Goal: Communication & Community: Participate in discussion

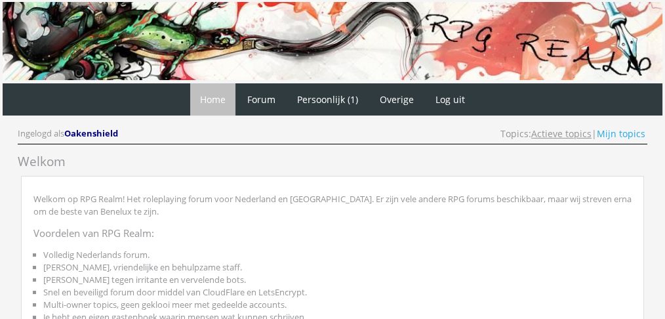
click at [553, 130] on link "Actieve topics" at bounding box center [561, 133] width 60 height 12
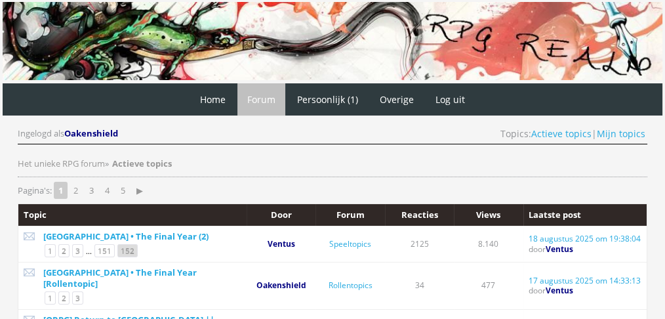
click at [128, 251] on link "152" at bounding box center [127, 250] width 20 height 13
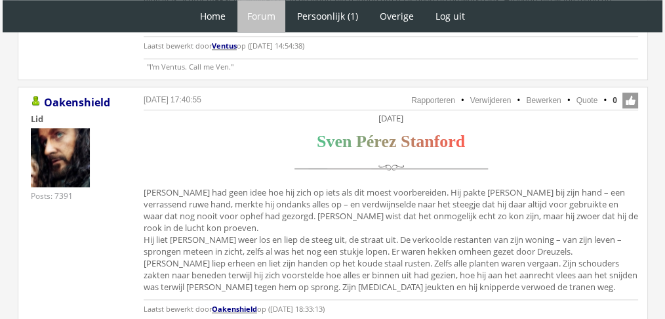
scroll to position [1532, 0]
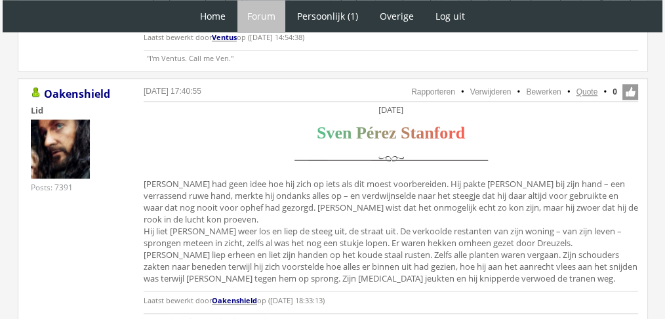
click at [584, 87] on link "Quote" at bounding box center [587, 91] width 22 height 9
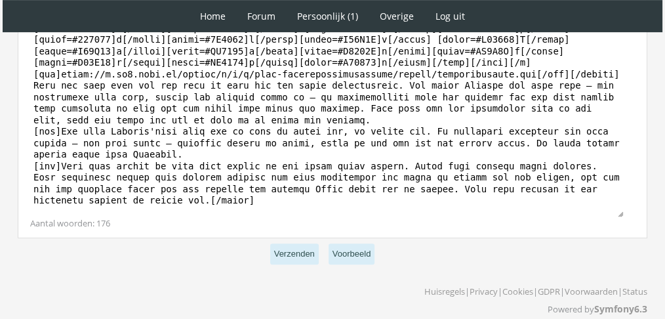
scroll to position [527, 0]
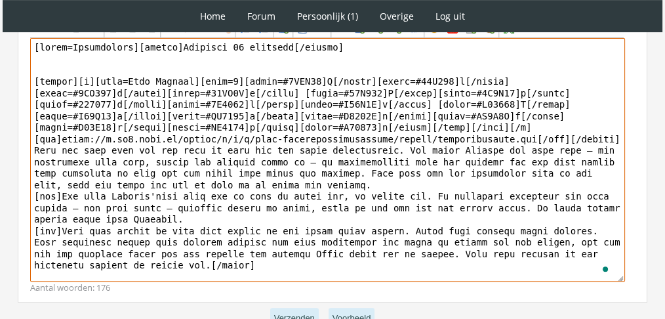
drag, startPoint x: 199, startPoint y: 254, endPoint x: 23, endPoint y: 130, distance: 215.9
click at [23, 130] on div "Bericht Bold Italic Underline Strikethrough Align left Center Align right Font …" at bounding box center [332, 147] width 629 height 309
paste textarea "Een tijdje bleef Sven naar de resten staren. Hoewel het verdriet hem bleef over…"
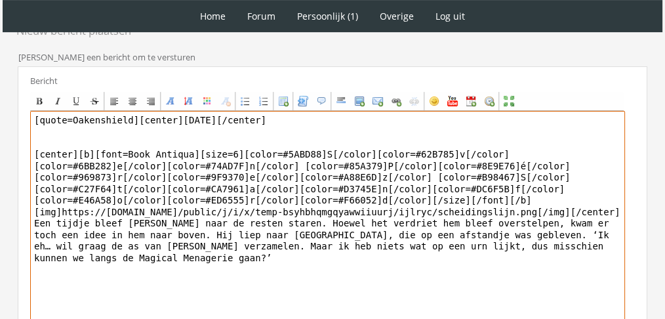
scroll to position [447, 0]
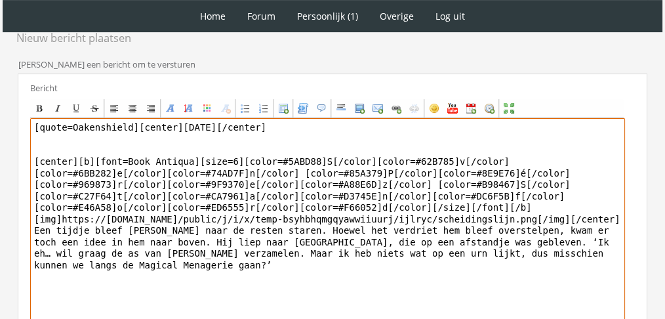
drag, startPoint x: 128, startPoint y: 112, endPoint x: 0, endPoint y: 75, distance: 133.8
click at [0, 75] on div "1 Home Forum Forum index Actieve topics Mijn topics Persoonlijk (1) Profiel Pri…" at bounding box center [332, 16] width 665 height 926
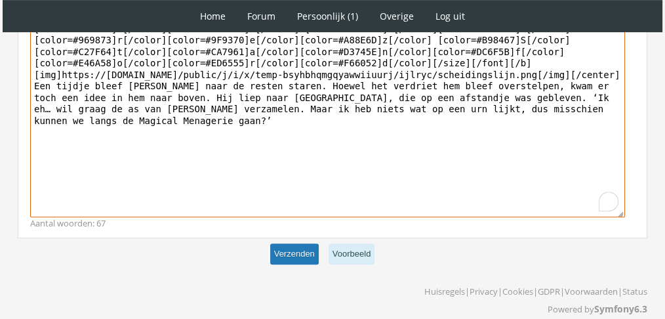
type textarea "[center]Zaterdag 27 november[/center] [center][b][font=Book Antiqua][size=6][co…"
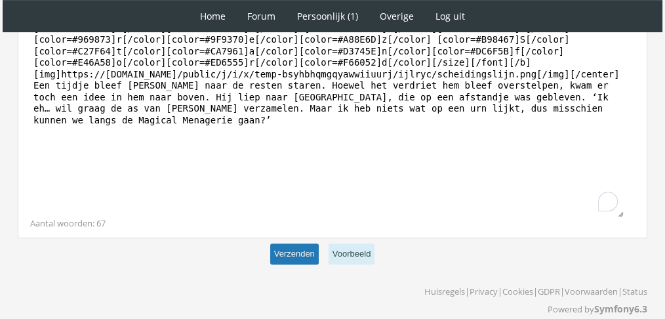
click at [293, 245] on button "Verzenden" at bounding box center [294, 254] width 49 height 22
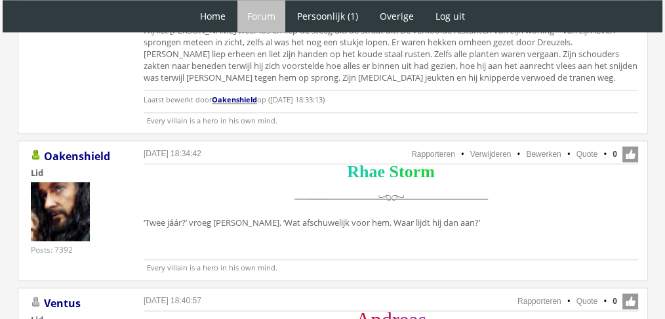
scroll to position [1745, 0]
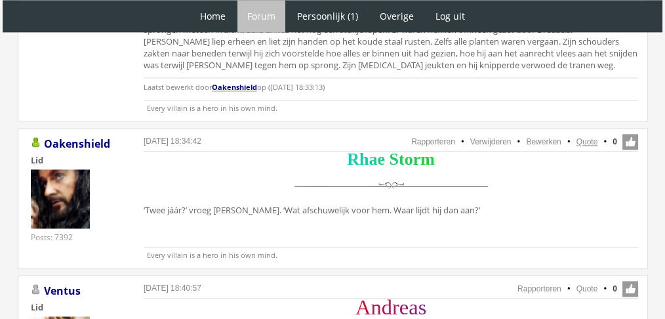
click at [586, 137] on link "Quote" at bounding box center [587, 141] width 22 height 9
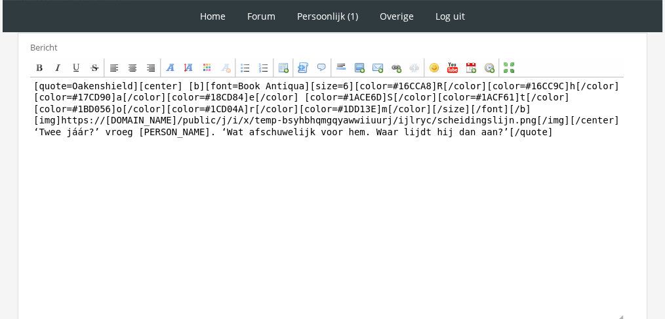
scroll to position [362, 0]
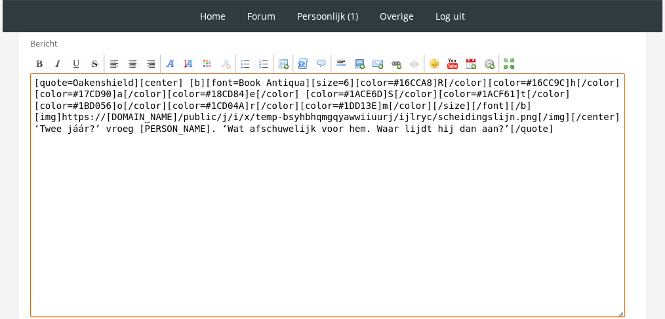
click at [405, 147] on textarea "[quote=Oakenshield][center] [b][font=Book Antiqua][size=6][color=#16CCA8]R[/col…" at bounding box center [327, 194] width 595 height 243
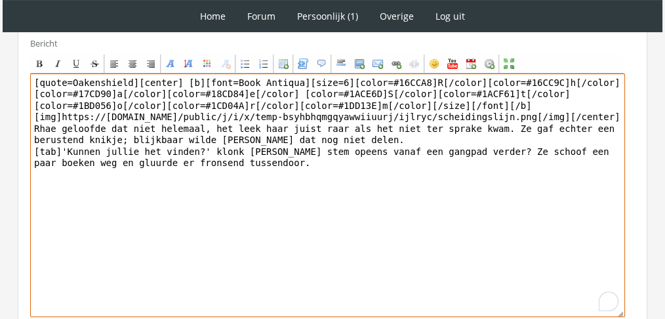
drag, startPoint x: 131, startPoint y: 74, endPoint x: 1, endPoint y: 58, distance: 130.8
click at [1, 58] on div "1 Home Forum Forum index Actieve topics Mijn topics Persoonlijk (1) Profiel Pri…" at bounding box center [332, 36] width 665 height 796
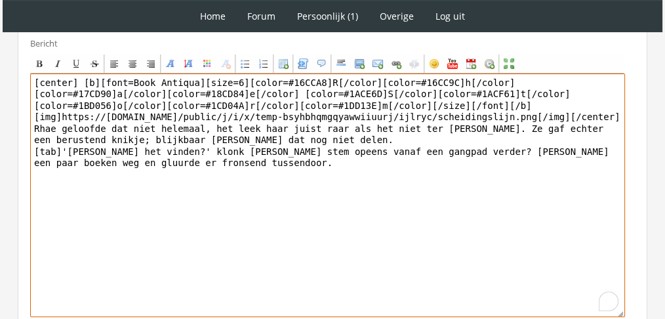
click at [152, 148] on textarea "[center] [b][font=Book Antiqua][size=6][color=#16CCA8]R[/color][color=#16CC9C]h…" at bounding box center [327, 194] width 595 height 243
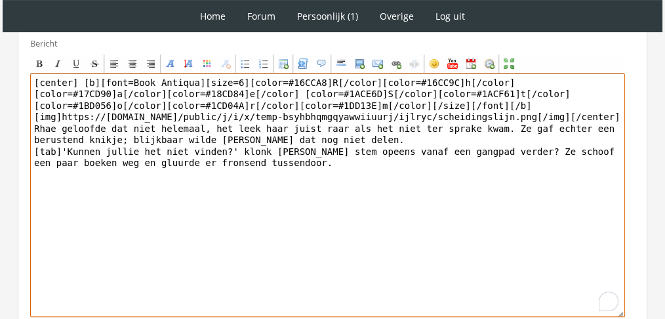
drag, startPoint x: 512, startPoint y: 132, endPoint x: 499, endPoint y: 181, distance: 50.9
click at [499, 181] on textarea "[center] [b][font=Book Antiqua][size=6][color=#16CCA8]R[/color][color=#16CC9C]h…" at bounding box center [327, 194] width 595 height 243
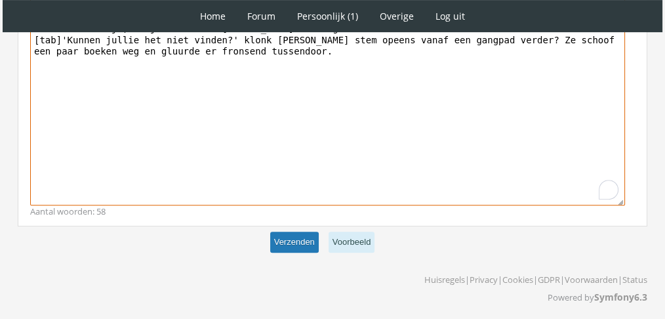
type textarea "[center] [b][font=Book Antiqua][size=6][color=#16CCA8]R[/color][color=#16CC9C]h…"
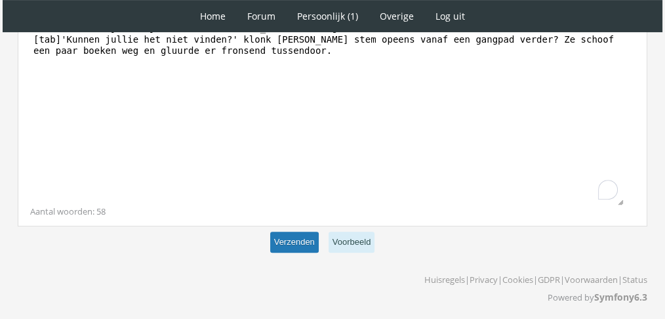
click at [301, 239] on button "Verzenden" at bounding box center [294, 242] width 49 height 22
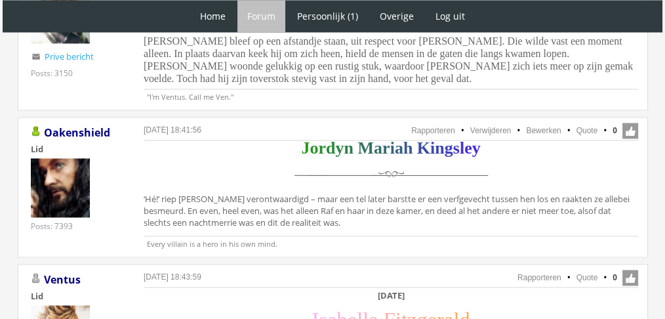
scroll to position [2086, 0]
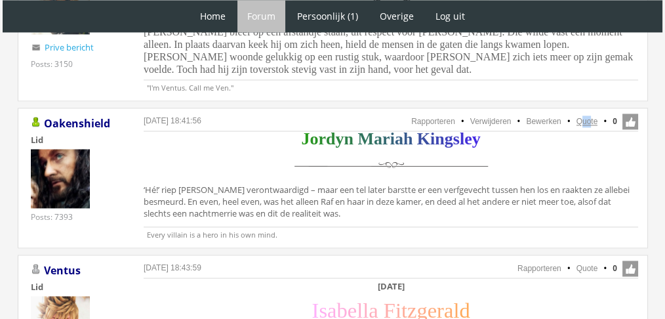
drag, startPoint x: 589, startPoint y: 90, endPoint x: 582, endPoint y: 96, distance: 9.7
click at [582, 115] on li "Quote" at bounding box center [580, 121] width 34 height 12
click at [582, 117] on link "Quote" at bounding box center [587, 121] width 22 height 9
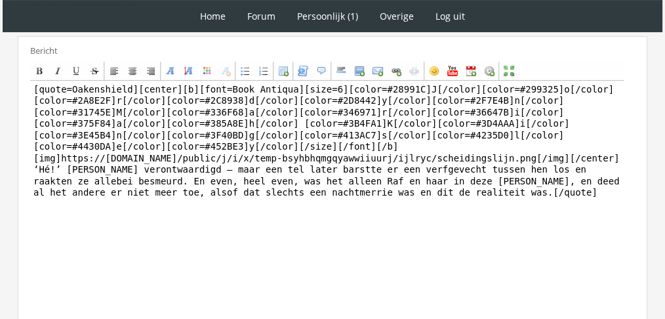
scroll to position [380, 0]
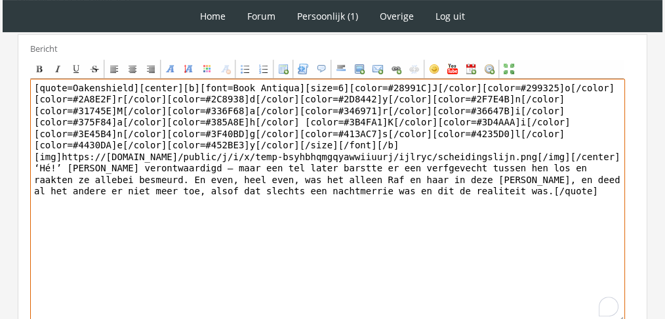
drag, startPoint x: 437, startPoint y: 200, endPoint x: 37, endPoint y: 171, distance: 401.6
click at [37, 171] on textarea "[quote=Oakenshield][center][b][font=Book Antiqua][size=6][color=#28991C]J[/colo…" at bounding box center [327, 200] width 595 height 243
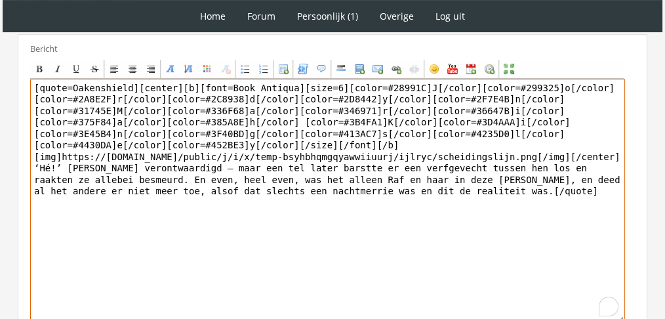
click at [37, 171] on textarea "[quote=Oakenshield][center][b][font=Book Antiqua][size=6][color=#28991C]J[/colo…" at bounding box center [327, 200] width 595 height 243
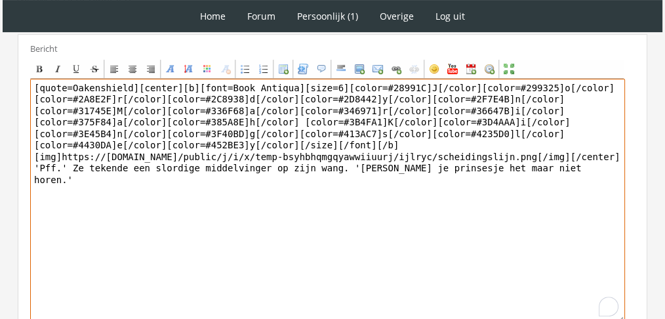
drag, startPoint x: 129, startPoint y: 83, endPoint x: 0, endPoint y: 54, distance: 132.3
click at [0, 54] on div "1 Home Forum Forum index Actieve topics Mijn topics Persoonlijk (1) Profiel Pri…" at bounding box center [332, 30] width 665 height 820
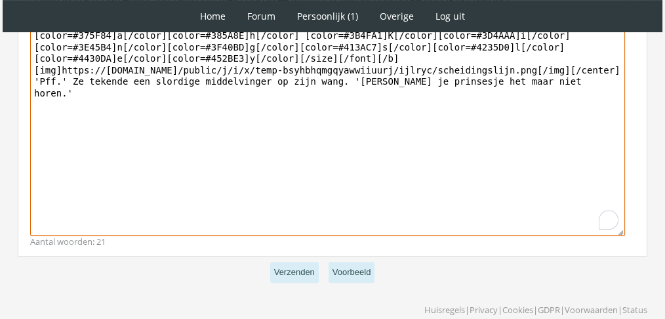
scroll to position [473, 0]
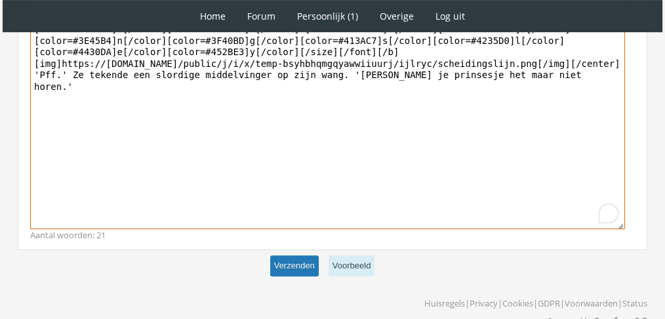
type textarea "[center][b][font=Book Antiqua][size=6][color=#28991C]J[/color][color=#299325]o[…"
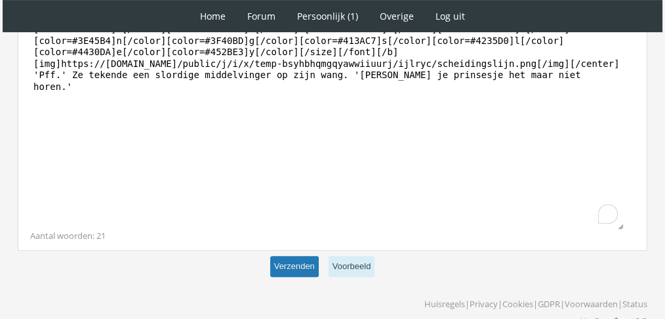
click at [297, 265] on button "Verzenden" at bounding box center [294, 267] width 49 height 22
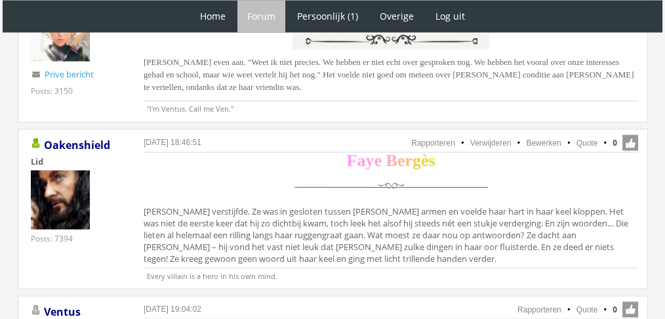
scroll to position [2394, 0]
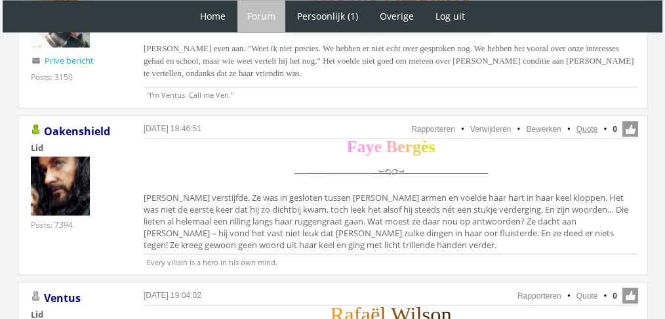
click at [585, 124] on link "Quote" at bounding box center [587, 128] width 22 height 9
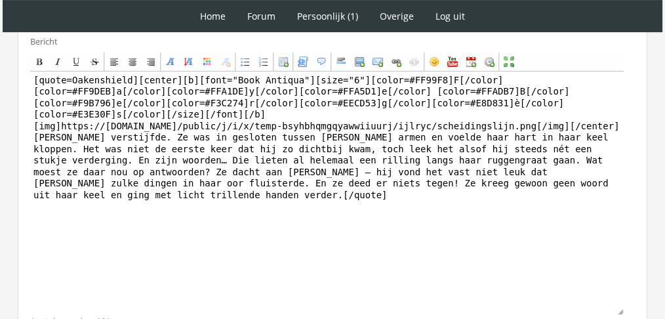
scroll to position [416, 0]
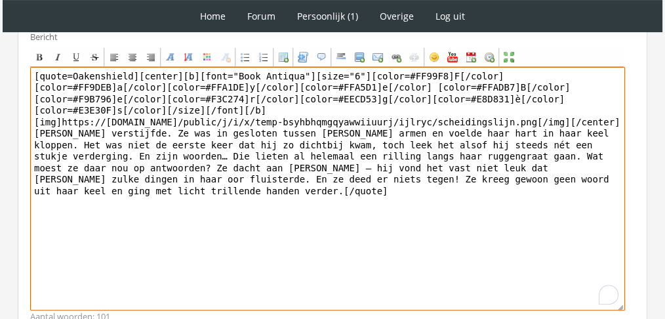
drag, startPoint x: 540, startPoint y: 204, endPoint x: 17, endPoint y: 120, distance: 529.9
click at [17, 120] on div "RPG Realm Ingelogd als Oakenshield Topics: Actieve topics | Mijn topics Het uni…" at bounding box center [332, 55] width 654 height 740
paste textarea "hapte naar adem. Thomas’ aanwezigheid had iets overweldigends en het was alsof …"
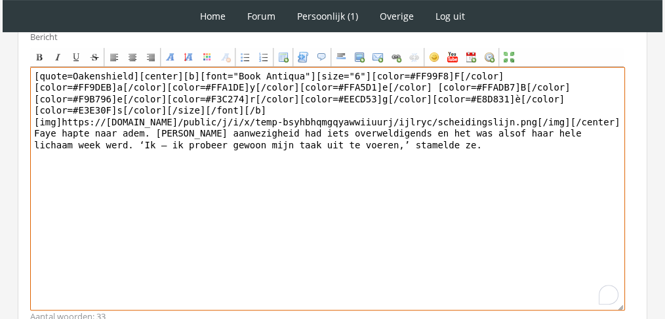
click at [132, 67] on textarea "[quote=Oakenshield][center][b][font="Book Antiqua"][size="6"][color=#FF99F8]F[/…" at bounding box center [327, 188] width 595 height 243
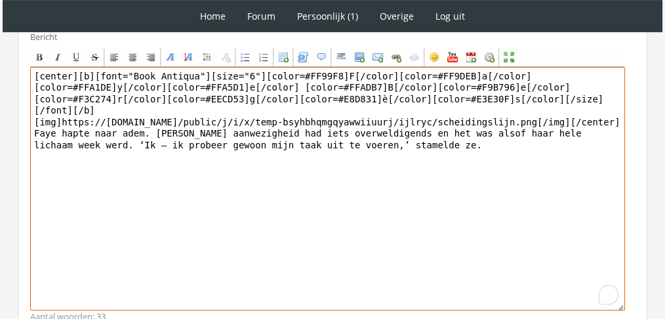
click at [328, 147] on textarea "[center][b][font="Book Antiqua"][size="6"][color=#FF99F8]F[/color][color=#FF9DE…" at bounding box center [327, 188] width 595 height 243
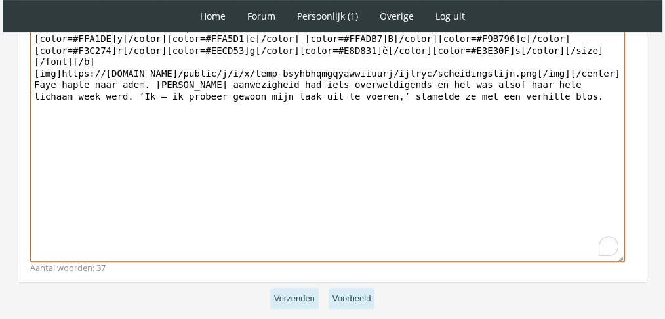
scroll to position [493, 0]
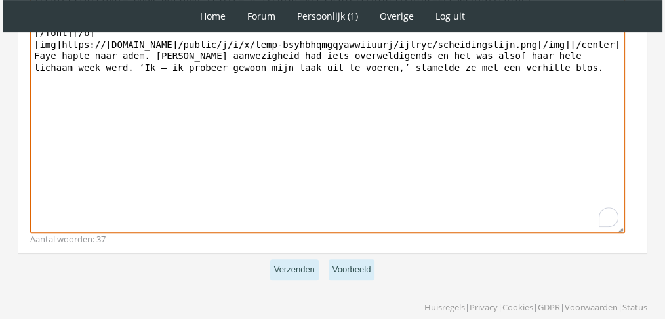
type textarea "[center][b][font="Book Antiqua"][size="6"][color=#FF99F8]F[/color][color=#FF9DE…"
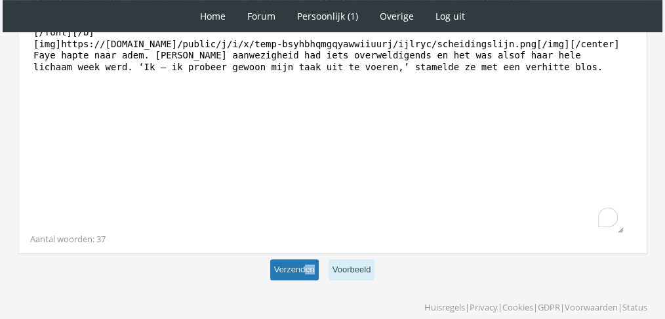
drag, startPoint x: 319, startPoint y: 265, endPoint x: 304, endPoint y: 266, distance: 15.1
click at [304, 266] on p "Verzenden Voorbeeld" at bounding box center [332, 270] width 629 height 32
click at [304, 266] on button "Verzenden" at bounding box center [294, 270] width 49 height 22
